Goal: Task Accomplishment & Management: Manage account settings

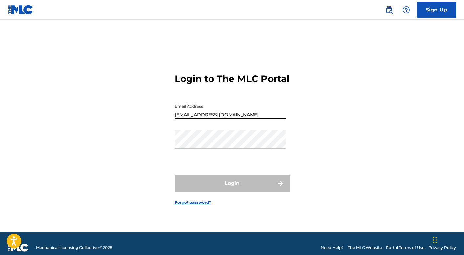
type input "[EMAIL_ADDRESS][DOMAIN_NAME]"
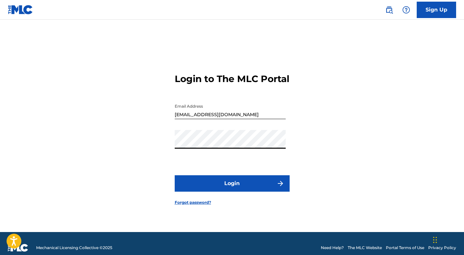
click at [232, 189] on button "Login" at bounding box center [232, 183] width 115 height 16
click at [136, 143] on div "Login to The MLC Portal Email Address [EMAIL_ADDRESS][DOMAIN_NAME] Password Log…" at bounding box center [232, 134] width 460 height 196
click at [232, 189] on button "Login" at bounding box center [232, 183] width 115 height 16
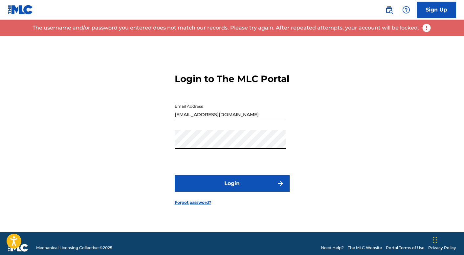
click at [144, 148] on div "Login to The MLC Portal Email Address [EMAIL_ADDRESS][DOMAIN_NAME] Password Log…" at bounding box center [232, 134] width 460 height 196
click at [232, 189] on button "Login" at bounding box center [232, 183] width 115 height 16
click at [135, 149] on div "Login to The MLC Portal Email Address [EMAIL_ADDRESS][DOMAIN_NAME] Password Log…" at bounding box center [232, 134] width 460 height 196
click at [232, 189] on button "Login" at bounding box center [232, 183] width 115 height 16
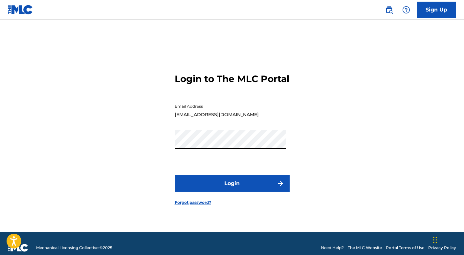
click at [149, 143] on div "Login to The MLC Portal Email Address [EMAIL_ADDRESS][DOMAIN_NAME] Password Log…" at bounding box center [232, 134] width 460 height 196
click at [232, 189] on button "Login" at bounding box center [232, 183] width 115 height 16
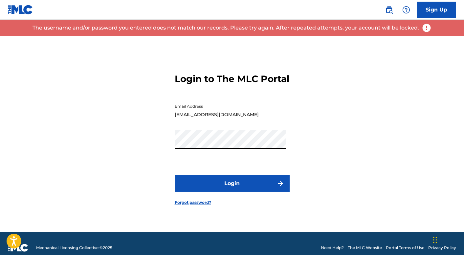
click at [143, 148] on div "Login to The MLC Portal Email Address [EMAIL_ADDRESS][DOMAIN_NAME] Password Log…" at bounding box center [232, 134] width 460 height 196
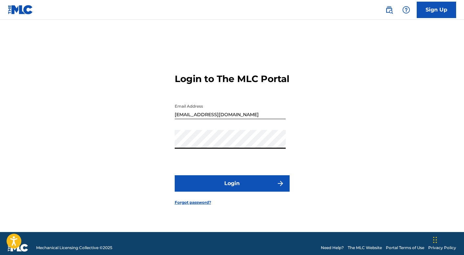
click at [232, 189] on button "Login" at bounding box center [232, 183] width 115 height 16
click at [201, 206] on link "Forgot password?" at bounding box center [193, 203] width 36 height 6
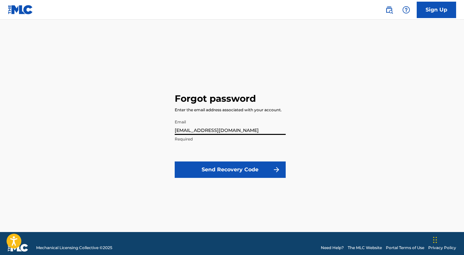
type input "[EMAIL_ADDRESS][DOMAIN_NAME]"
click at [232, 169] on button "Send Recovery Code" at bounding box center [230, 170] width 111 height 16
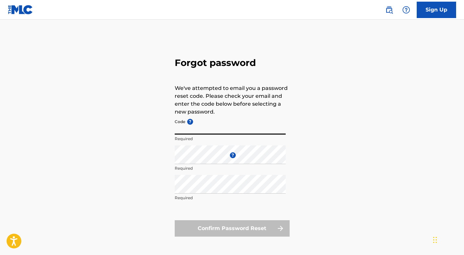
click at [246, 131] on input "Code ?" at bounding box center [230, 125] width 111 height 19
paste input "FP_96d5081add9fdafa21e5932b1573"
type input "FP_96d5081add9fdafa21e5932b1573"
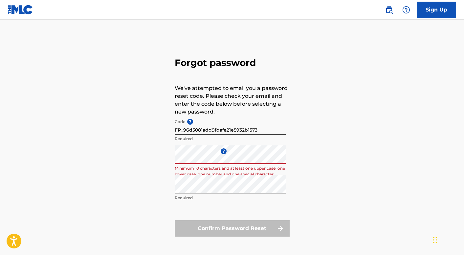
click at [17, 11] on img at bounding box center [20, 10] width 25 height 10
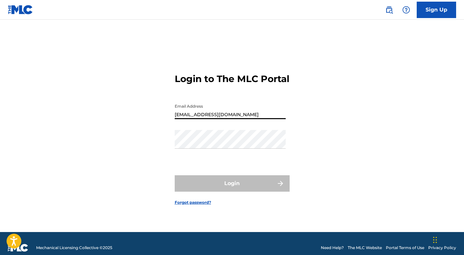
type input "[EMAIL_ADDRESS][DOMAIN_NAME]"
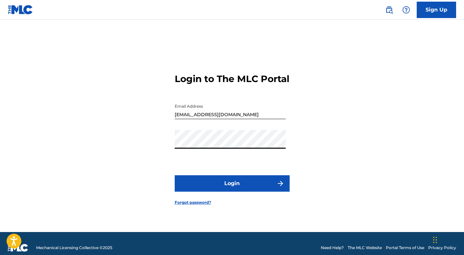
click at [232, 189] on button "Login" at bounding box center [232, 183] width 115 height 16
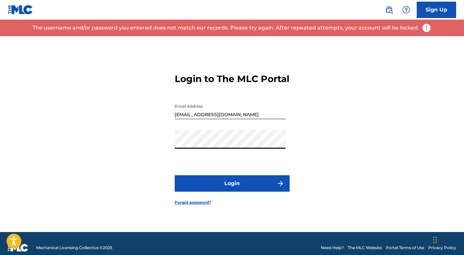
click at [159, 144] on div "Login to The MLC Portal Email Address [EMAIL_ADDRESS][DOMAIN_NAME] Password Log…" at bounding box center [232, 134] width 460 height 196
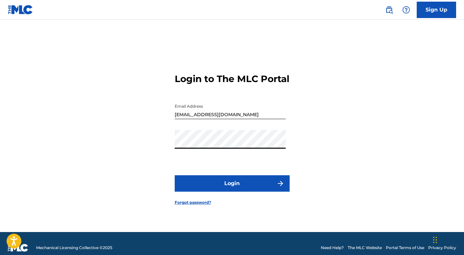
click at [232, 189] on button "Login" at bounding box center [232, 183] width 115 height 16
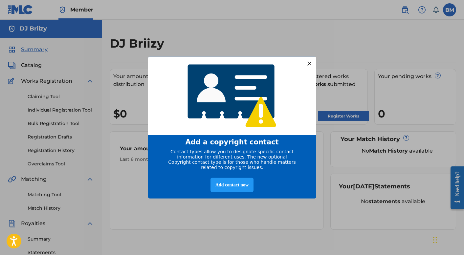
click at [309, 59] on div at bounding box center [309, 63] width 9 height 9
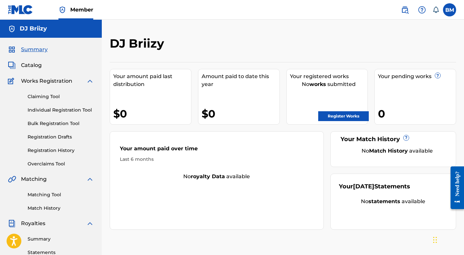
click at [453, 16] on div "BM BM [PERSON_NAME] [EMAIL_ADDRESS][DOMAIN_NAME] Notification Preferences Profi…" at bounding box center [425, 9] width 62 height 13
click at [449, 10] on label at bounding box center [449, 9] width 13 height 13
click at [449, 10] on input "BM [PERSON_NAME] [EMAIL_ADDRESS][DOMAIN_NAME] Notification Preferences Profile …" at bounding box center [449, 10] width 0 height 0
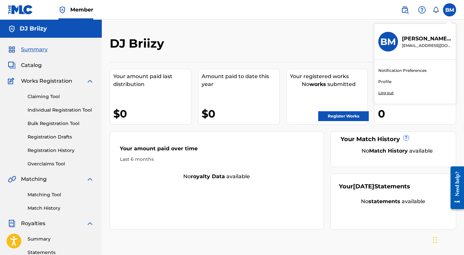
click at [13, 12] on img at bounding box center [20, 10] width 25 height 10
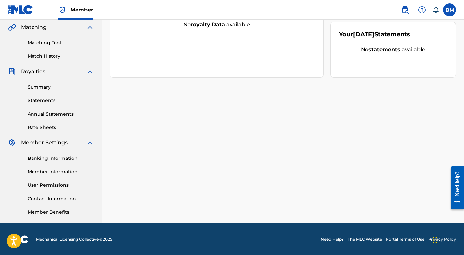
scroll to position [152, 0]
click at [56, 158] on link "Banking Information" at bounding box center [61, 158] width 66 height 7
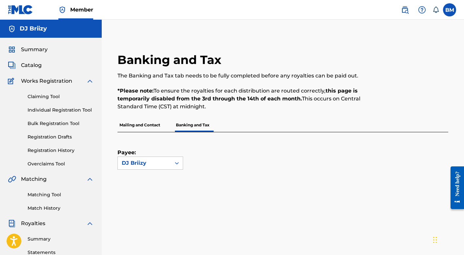
click at [42, 27] on h5 "DJ Briizy" at bounding box center [33, 29] width 27 height 8
click at [12, 48] on img at bounding box center [12, 50] width 8 height 8
